Goal: Task Accomplishment & Management: Manage account settings

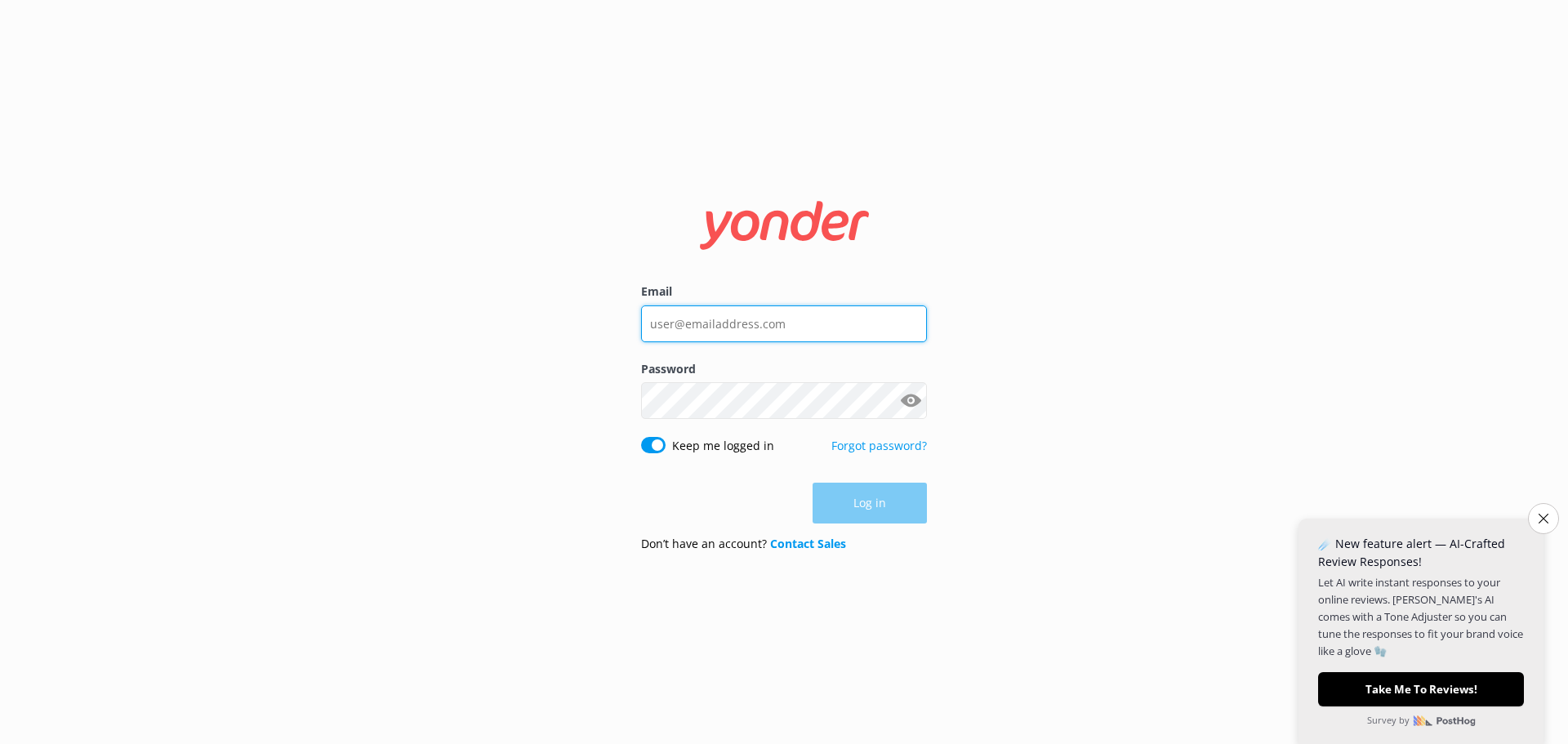
type input "[EMAIL_ADDRESS][DOMAIN_NAME]"
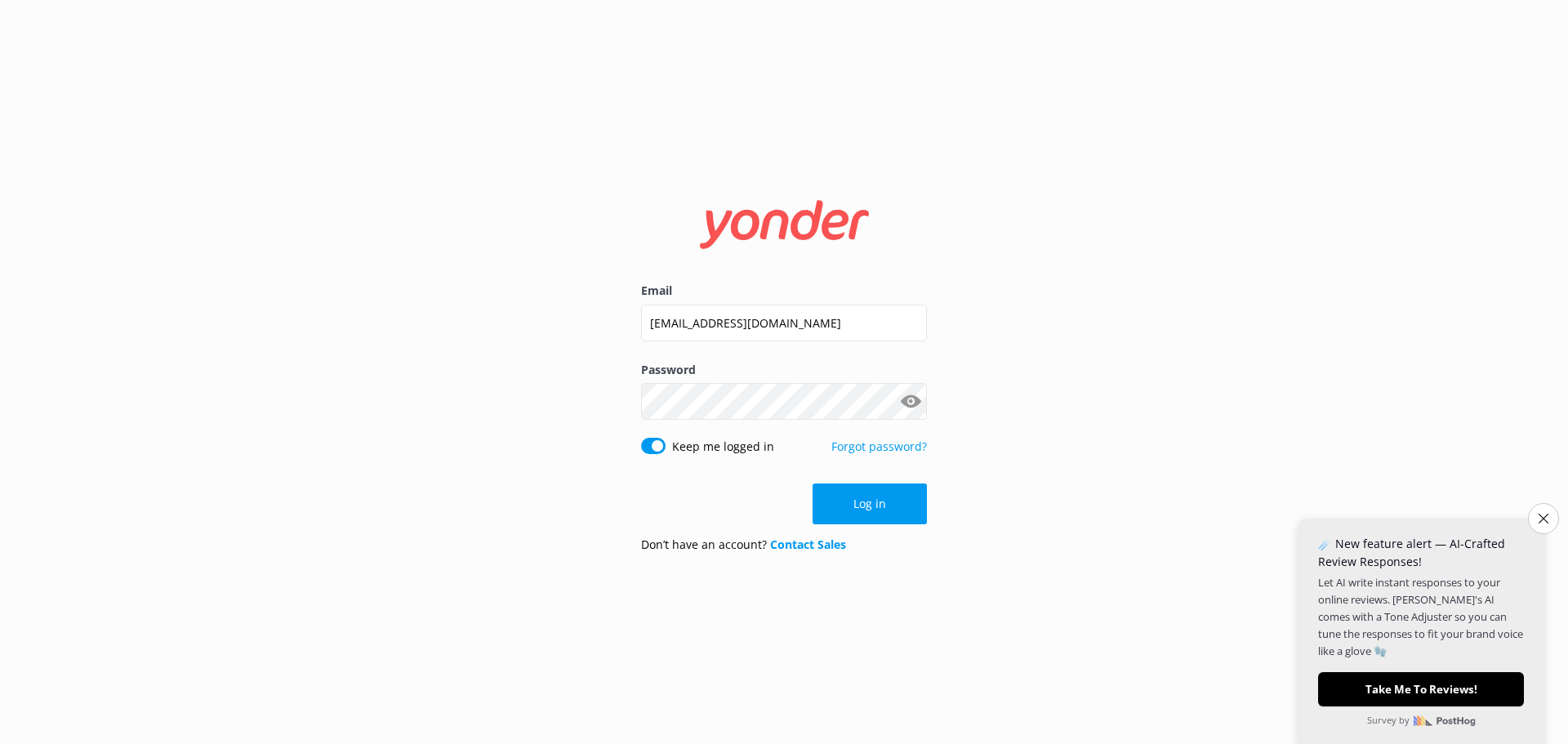
click at [858, 517] on div "Log in" at bounding box center [784, 503] width 286 height 40
click at [858, 513] on button "Log in" at bounding box center [870, 503] width 115 height 40
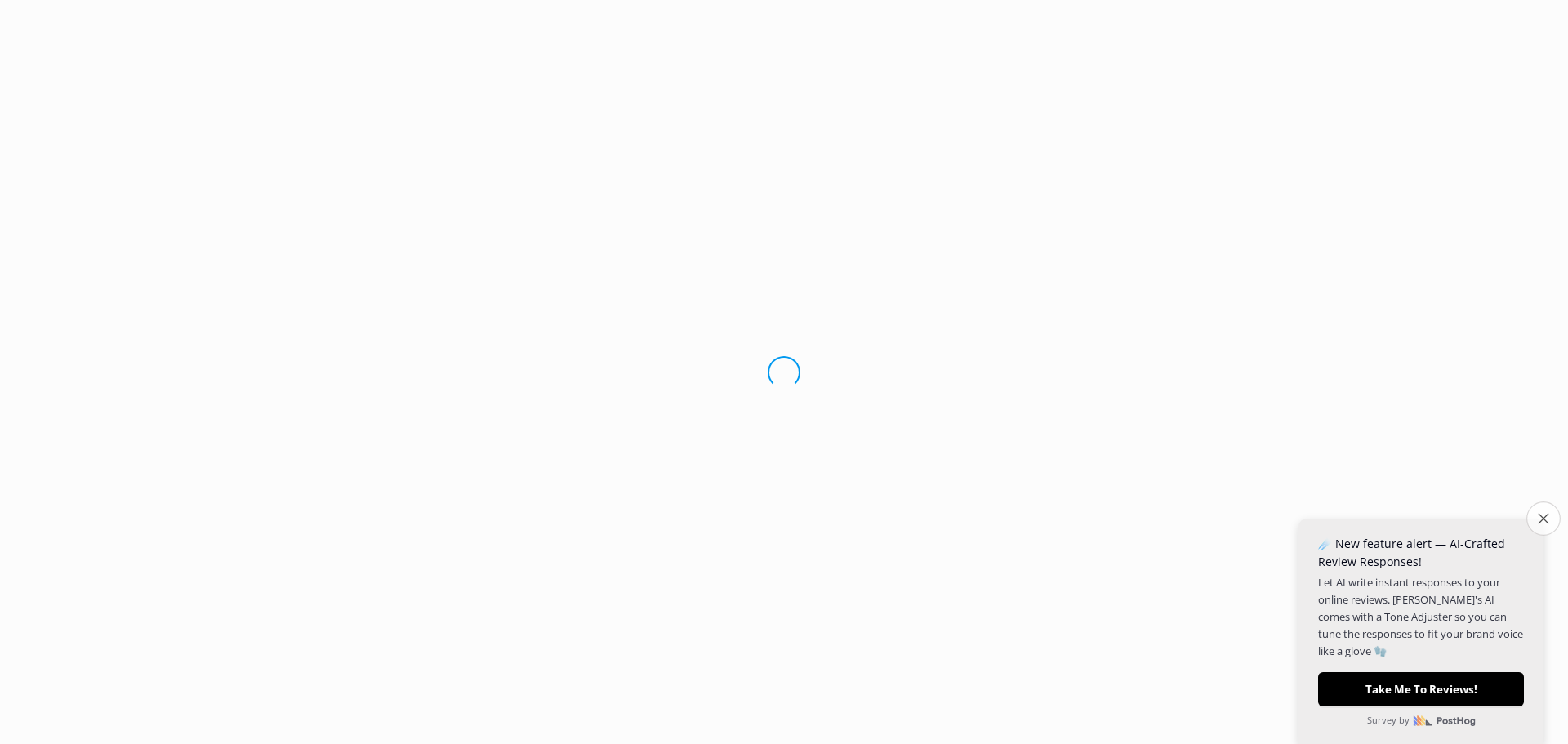
click at [1540, 524] on button "Close survey" at bounding box center [1544, 518] width 34 height 34
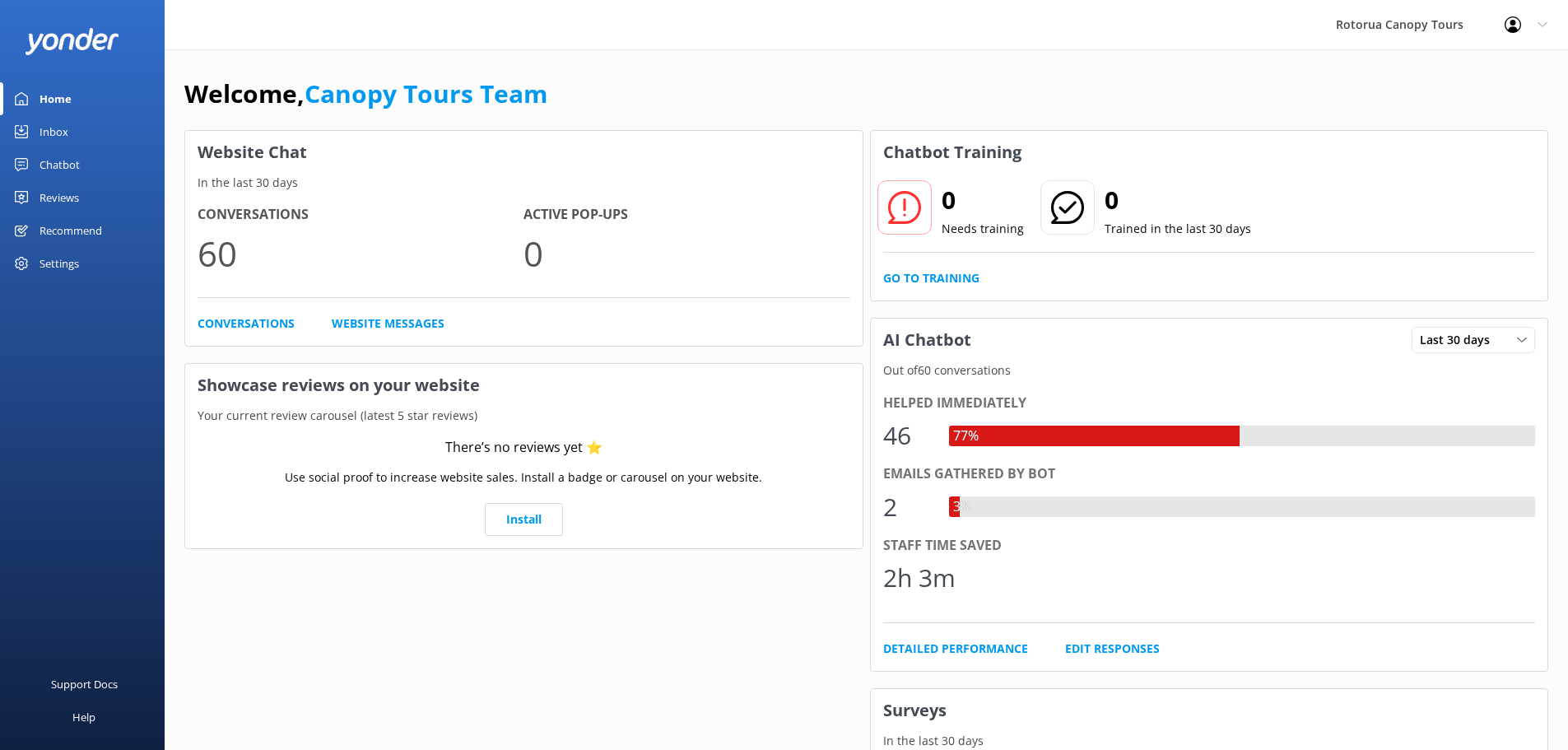
click at [56, 129] on div "Inbox" at bounding box center [54, 132] width 28 height 33
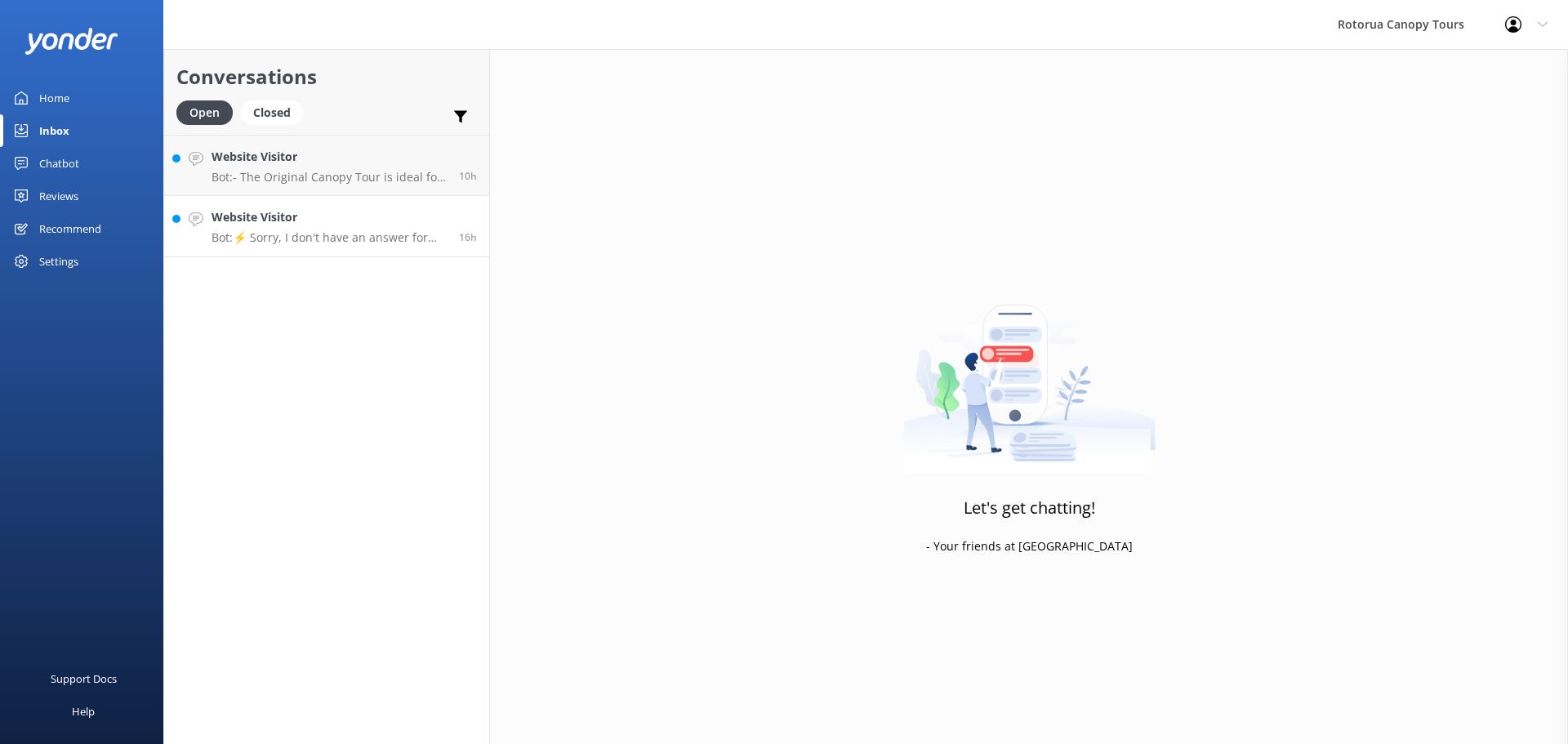
click at [325, 234] on p "Bot: ⚡ Sorry, I don't have an answer for that. Could you please try and rephras…" at bounding box center [329, 238] width 235 height 15
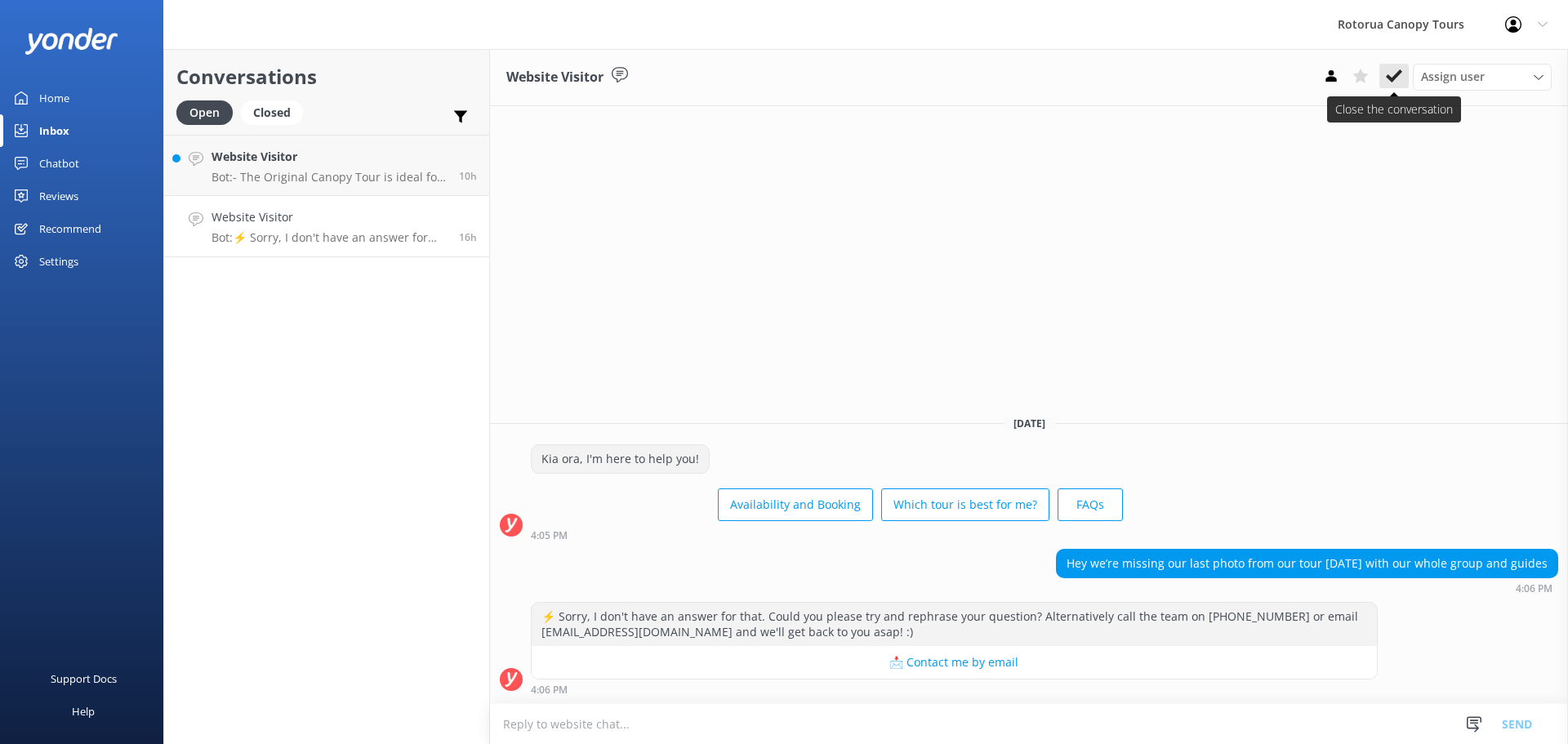
click at [1386, 77] on icon at bounding box center [1393, 75] width 16 height 16
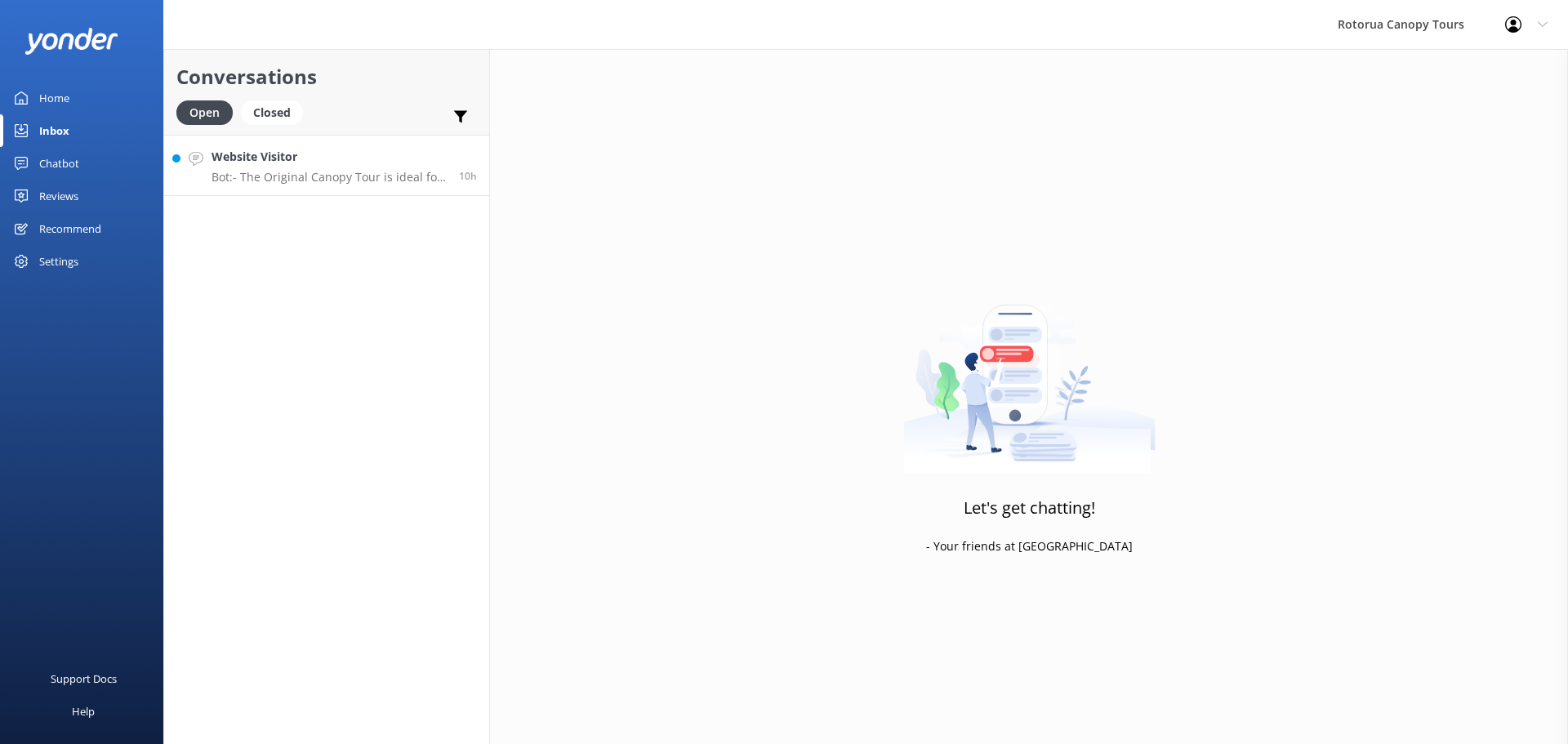
click at [381, 182] on p "Bot: - The Original Canopy Tour is ideal for families, first-timers, those with…" at bounding box center [329, 178] width 235 height 15
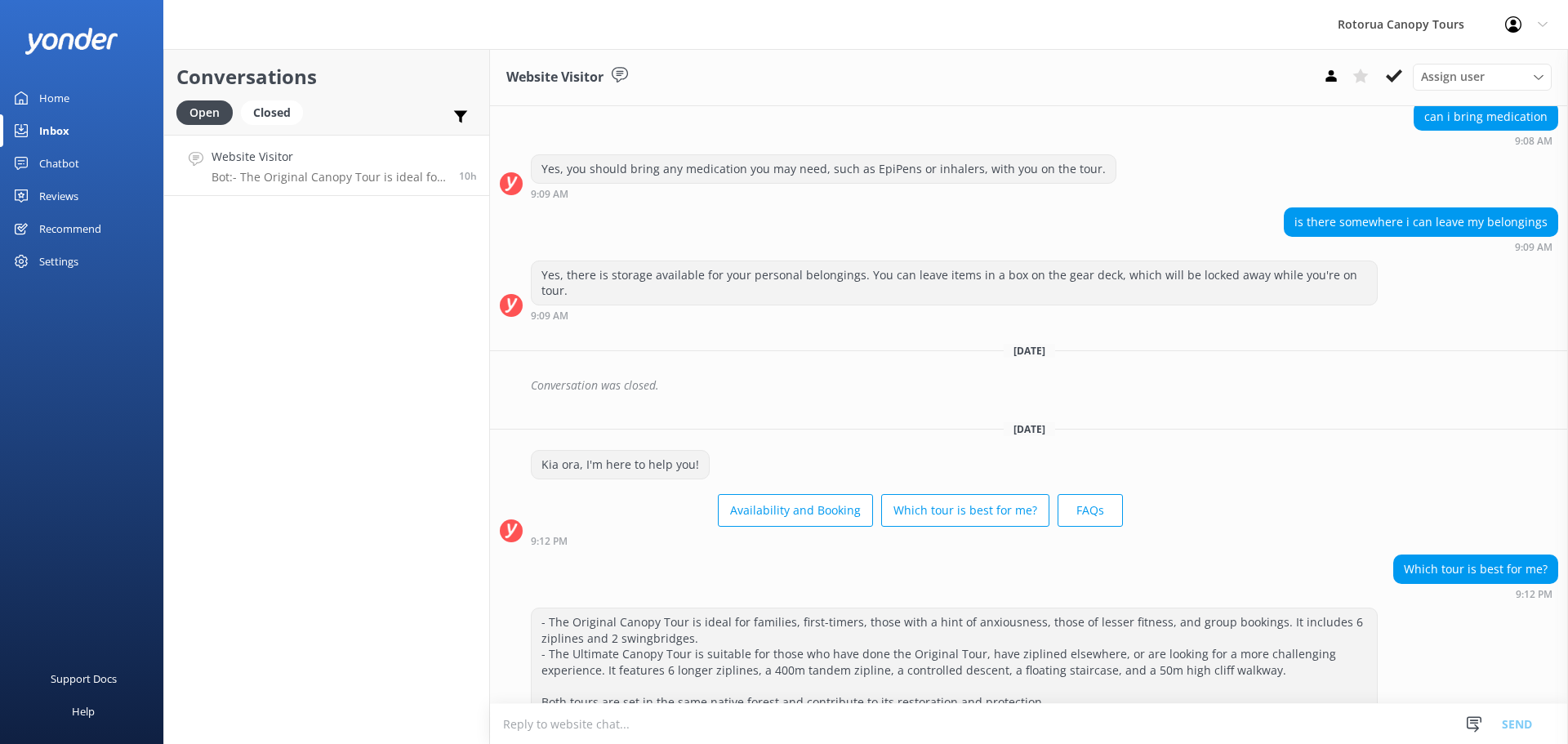
scroll to position [2457, 0]
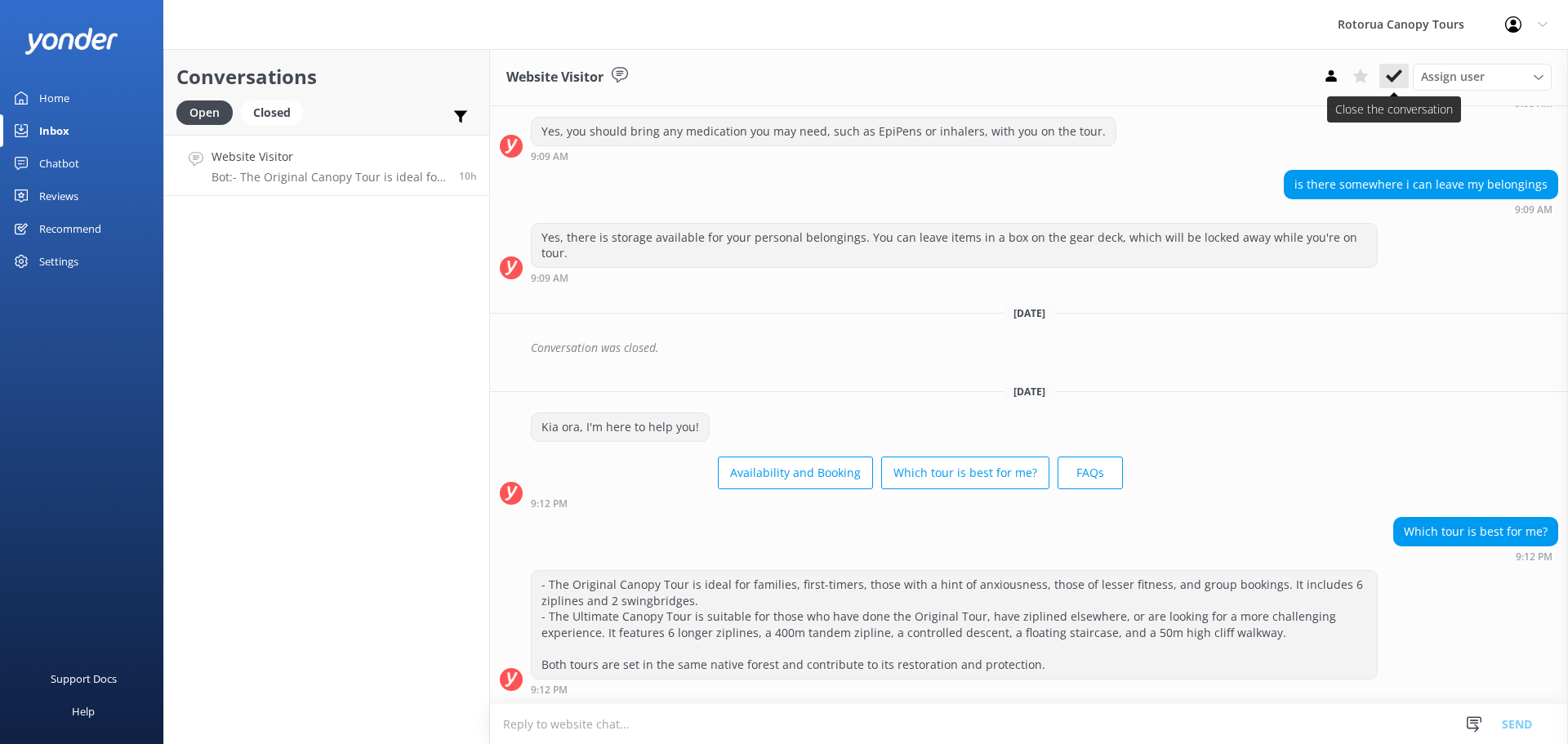
click at [1395, 72] on icon at bounding box center [1393, 75] width 16 height 16
